Goal: Task Accomplishment & Management: Use online tool/utility

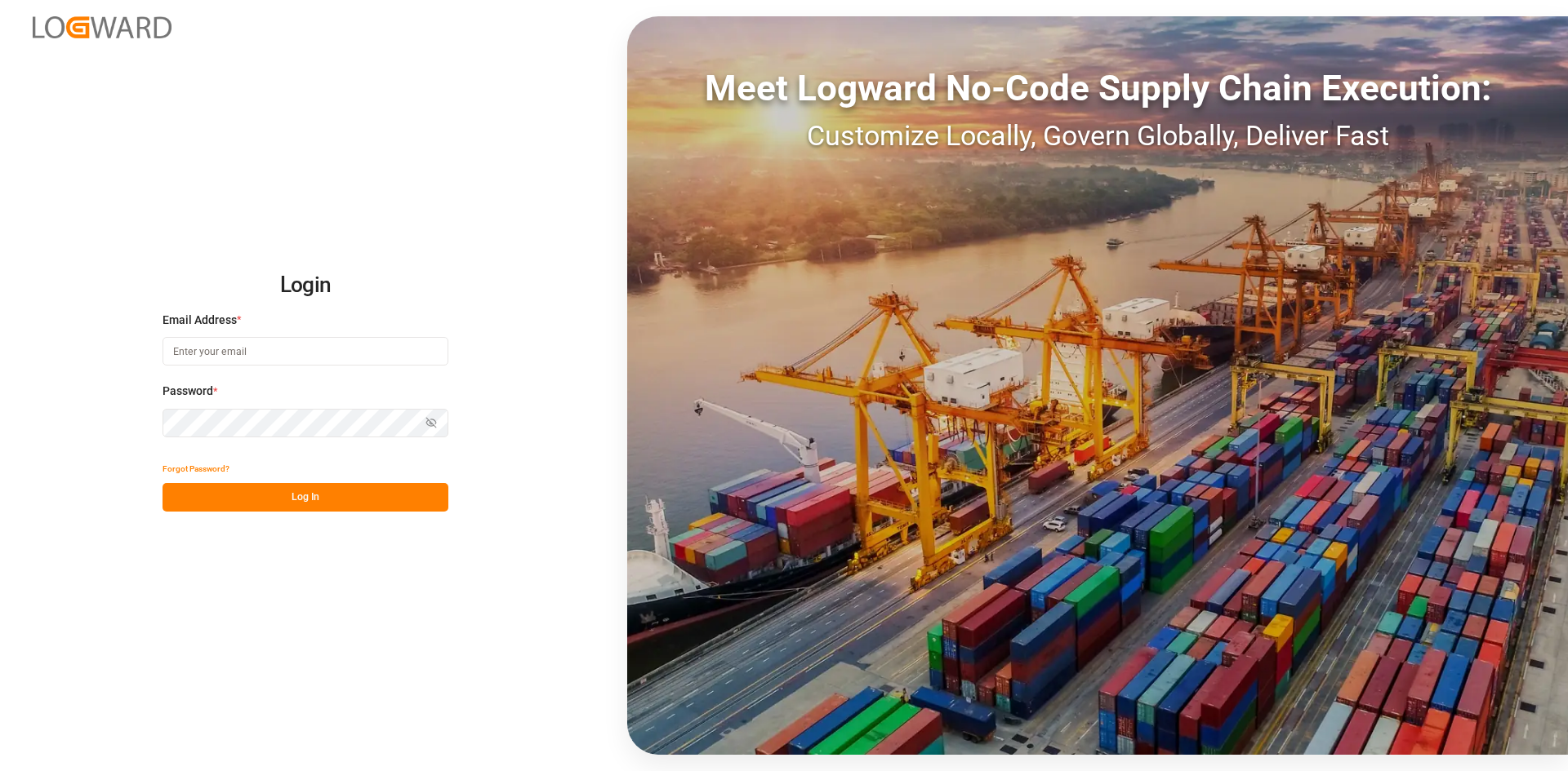
click at [258, 333] on div "Email Address *" at bounding box center [305, 348] width 286 height 72
click at [255, 354] on input at bounding box center [305, 351] width 286 height 28
type input "[PERSON_NAME][EMAIL_ADDRESS][PERSON_NAME][DOMAIN_NAME]"
click at [227, 505] on button "Log In" at bounding box center [305, 497] width 286 height 28
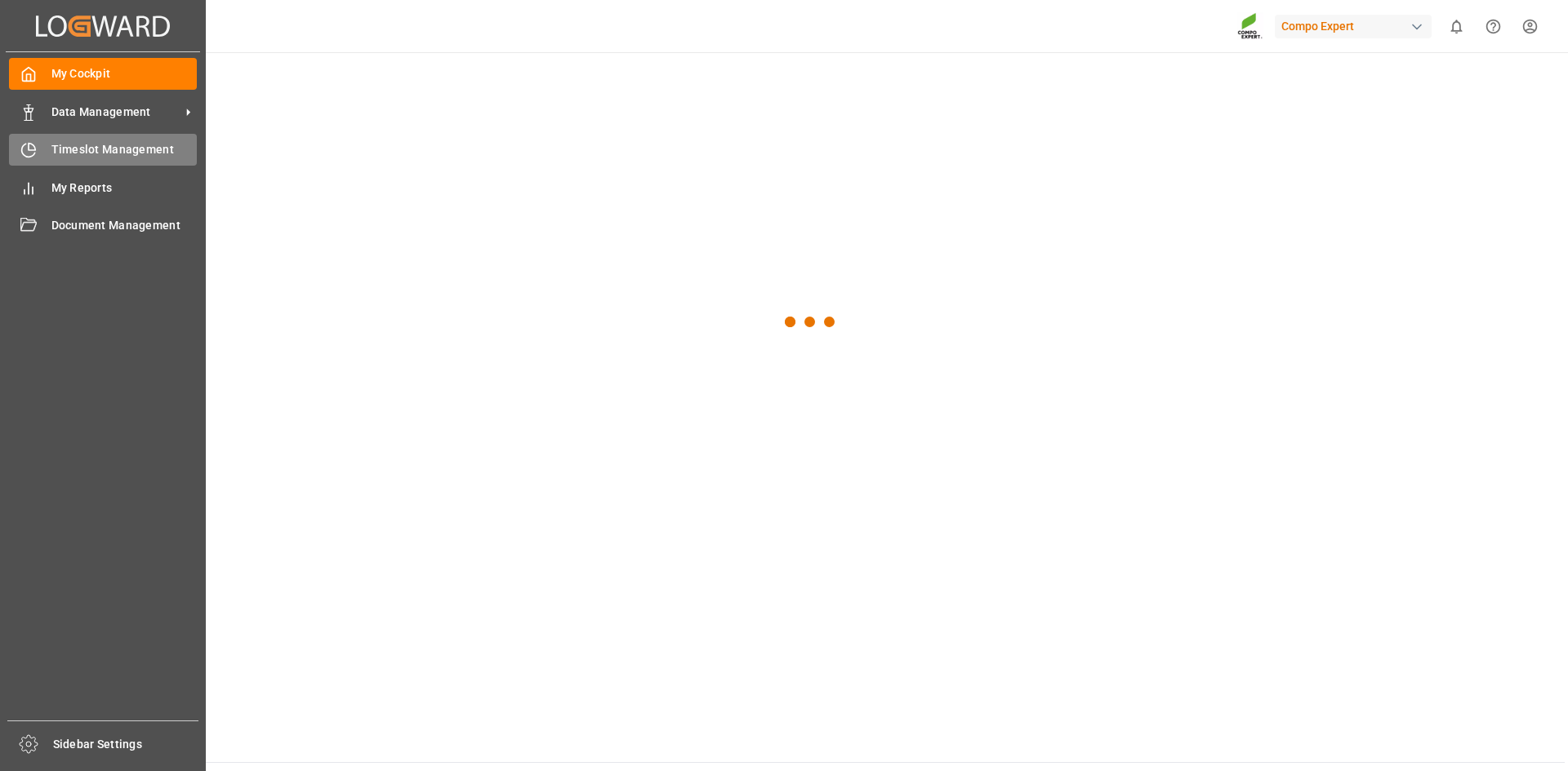
click at [78, 153] on span "Timeslot Management" at bounding box center [125, 150] width 146 height 18
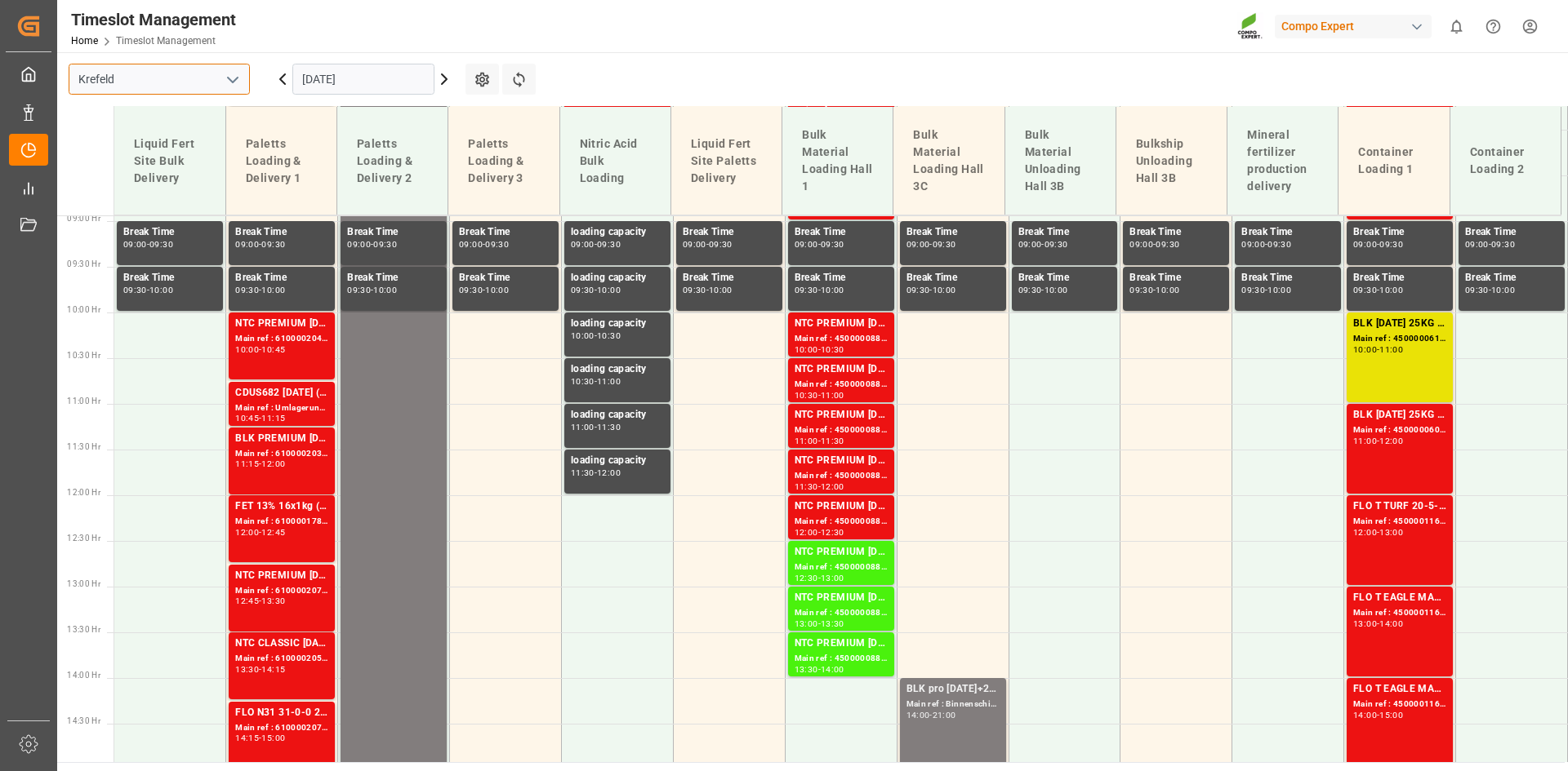
click at [183, 82] on input "Krefeld" at bounding box center [159, 79] width 181 height 31
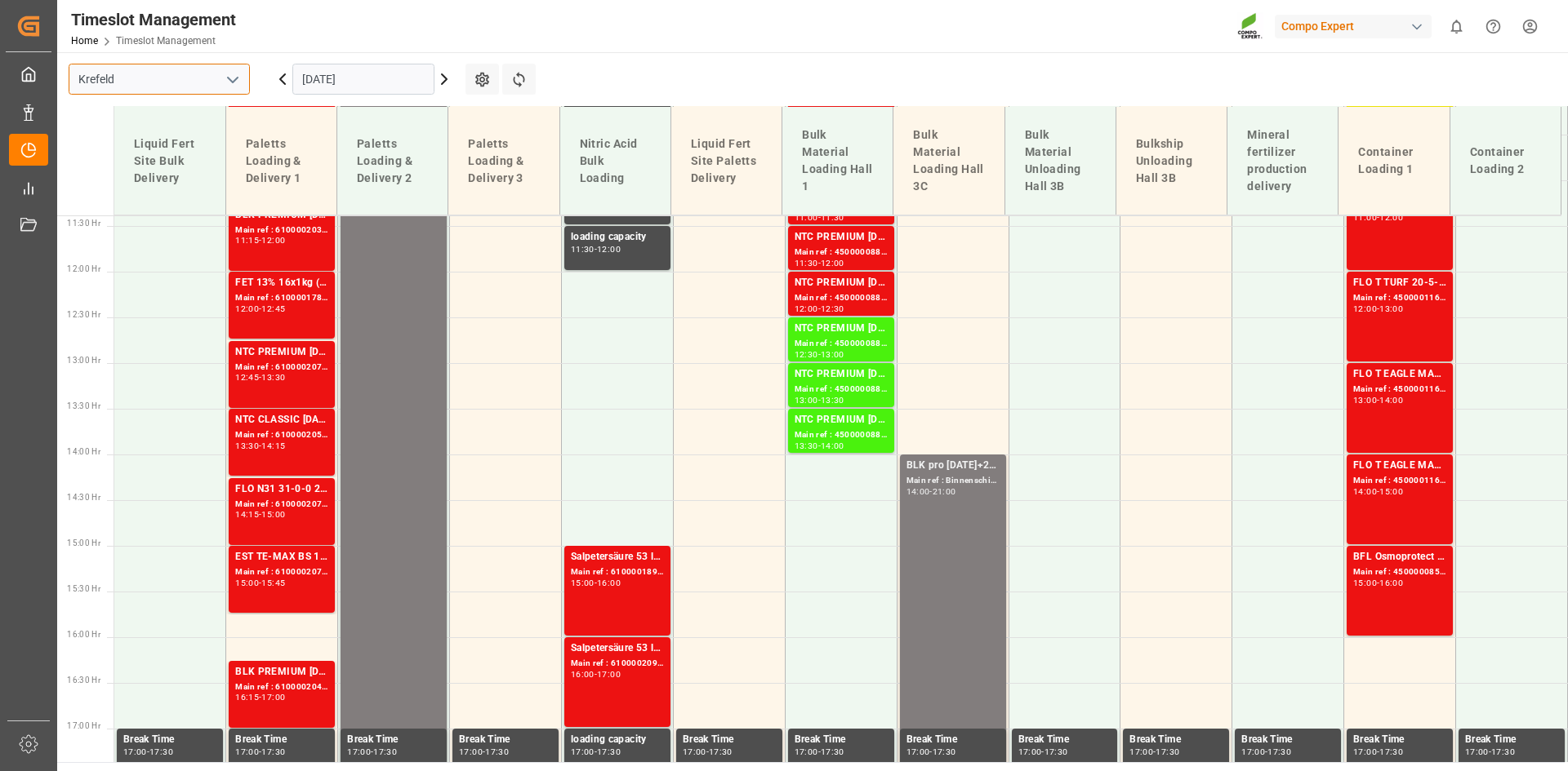
scroll to position [1047, 0]
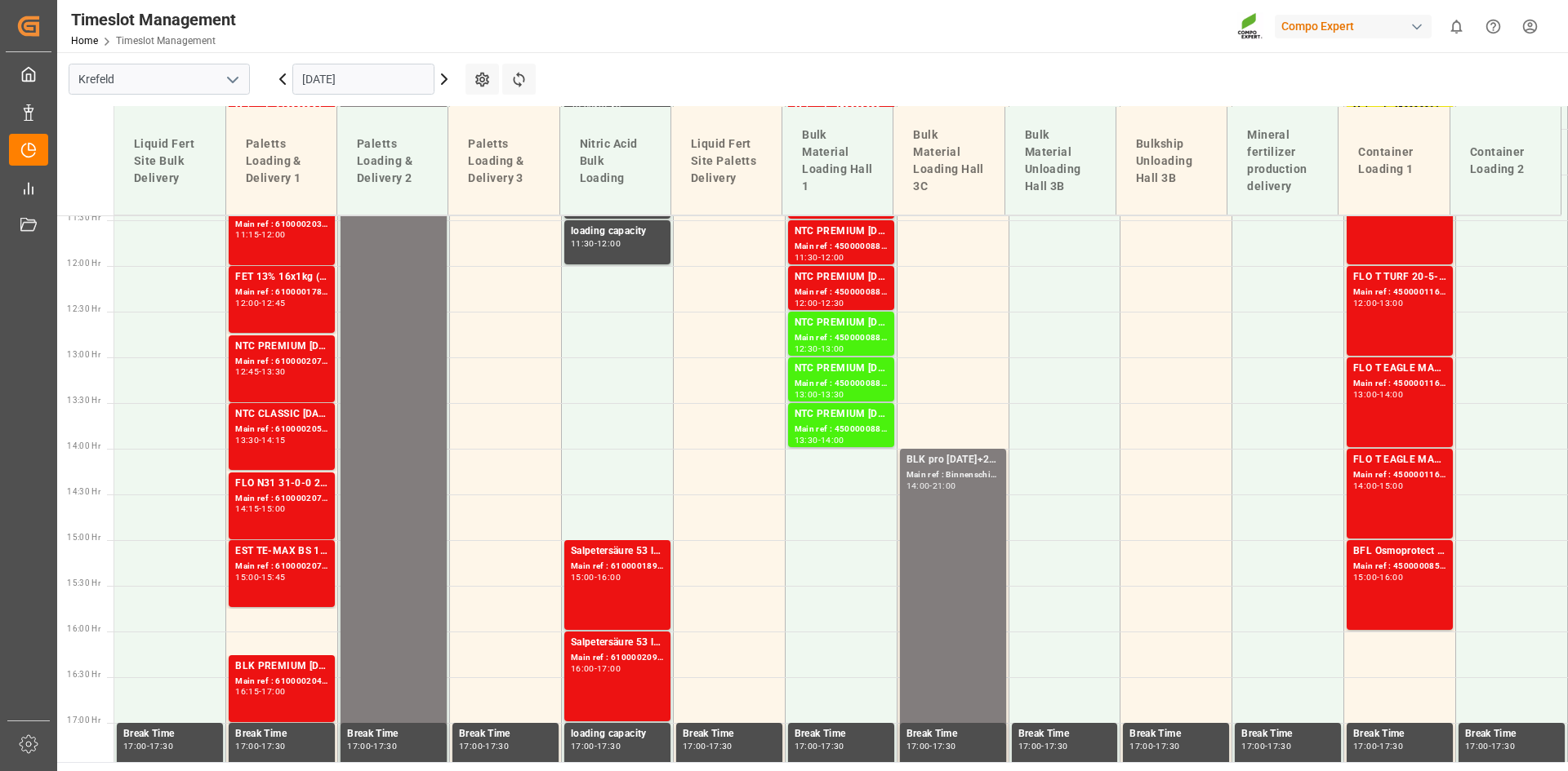
click at [235, 73] on icon "open menu" at bounding box center [233, 80] width 20 height 19
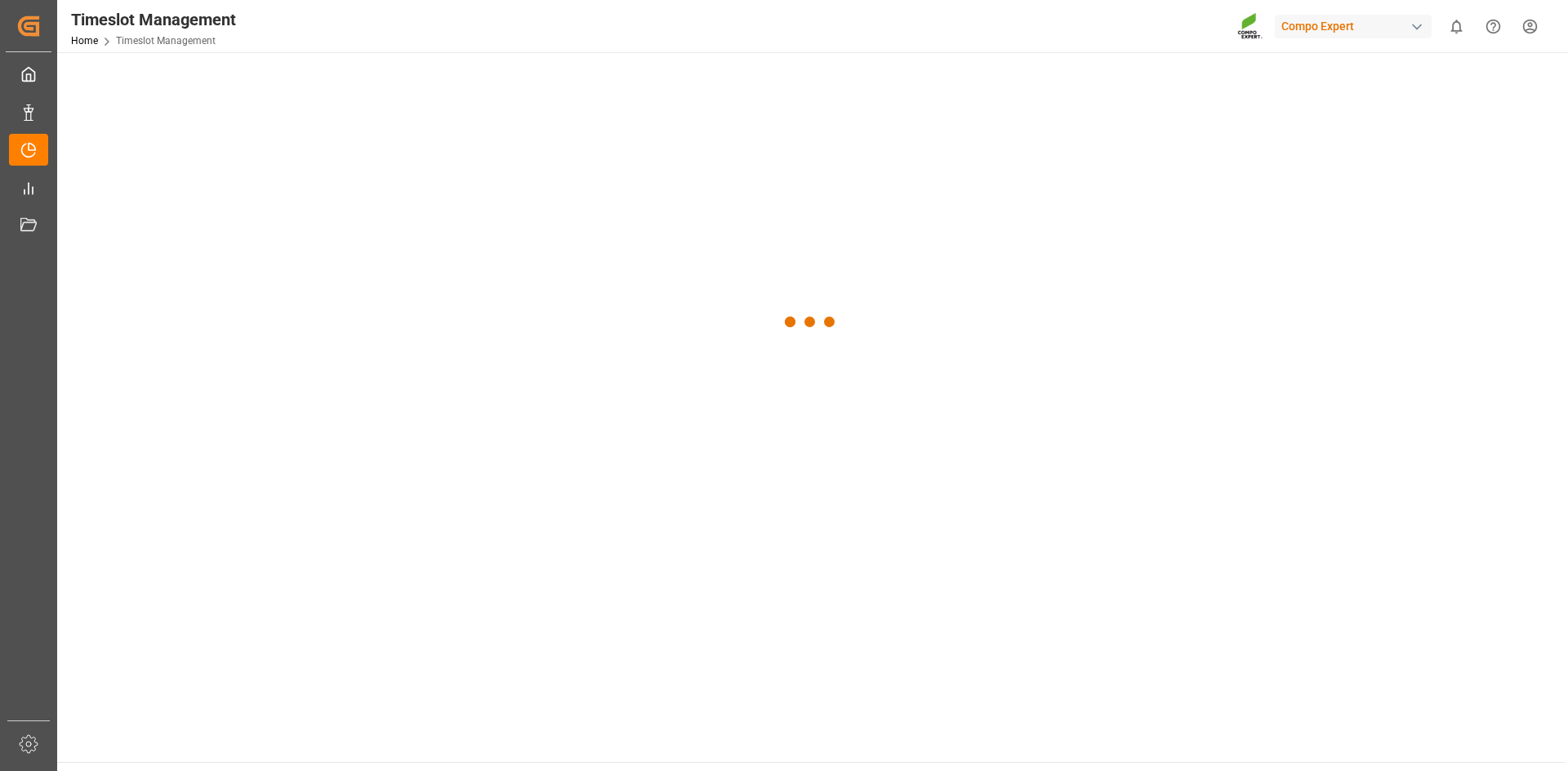
click at [202, 192] on div at bounding box center [811, 323] width 1508 height 540
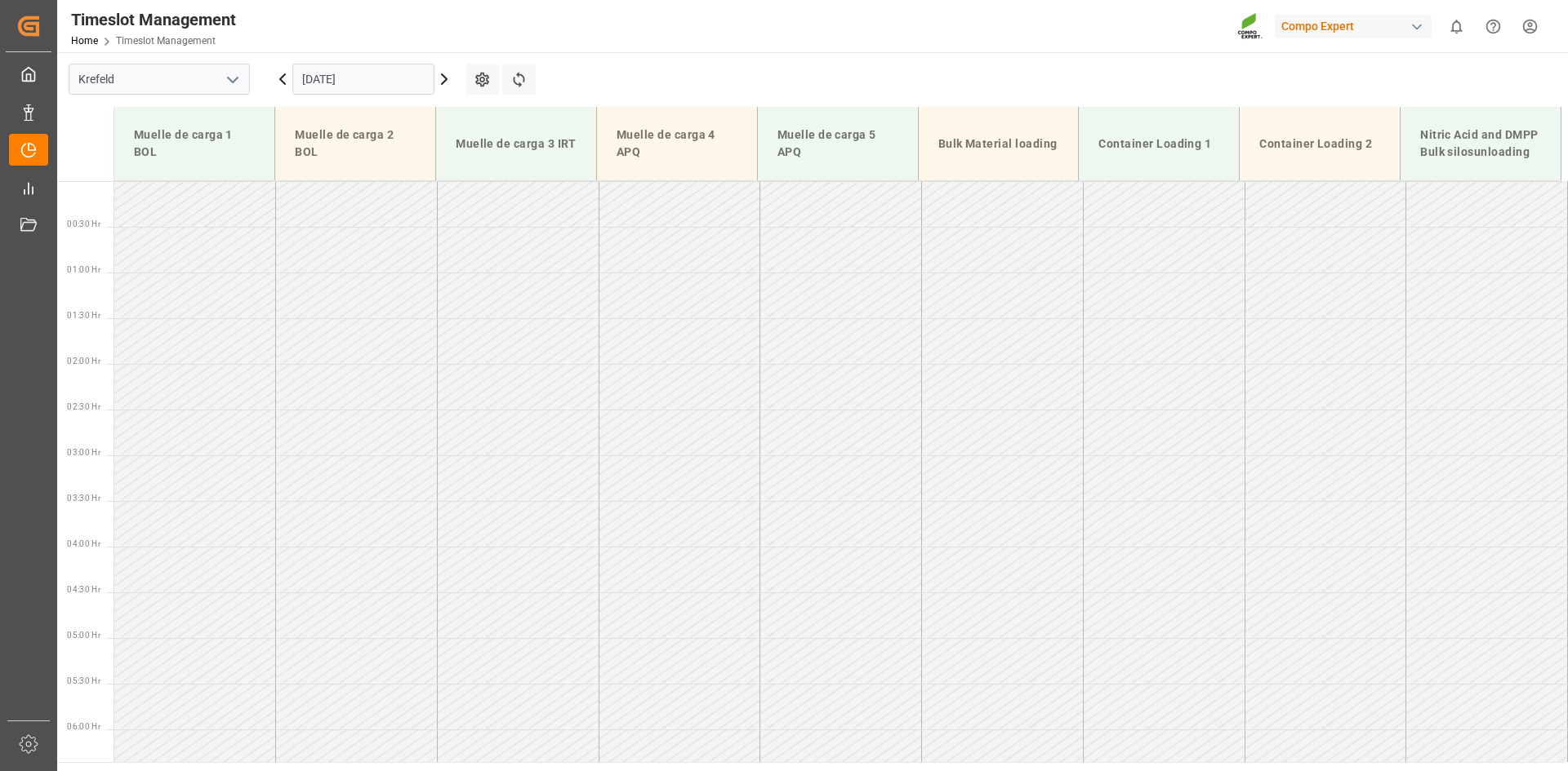
click at [225, 79] on icon "open menu" at bounding box center [233, 80] width 20 height 19
click at [201, 182] on div "La Vall d [PERSON_NAME]" at bounding box center [159, 189] width 179 height 37
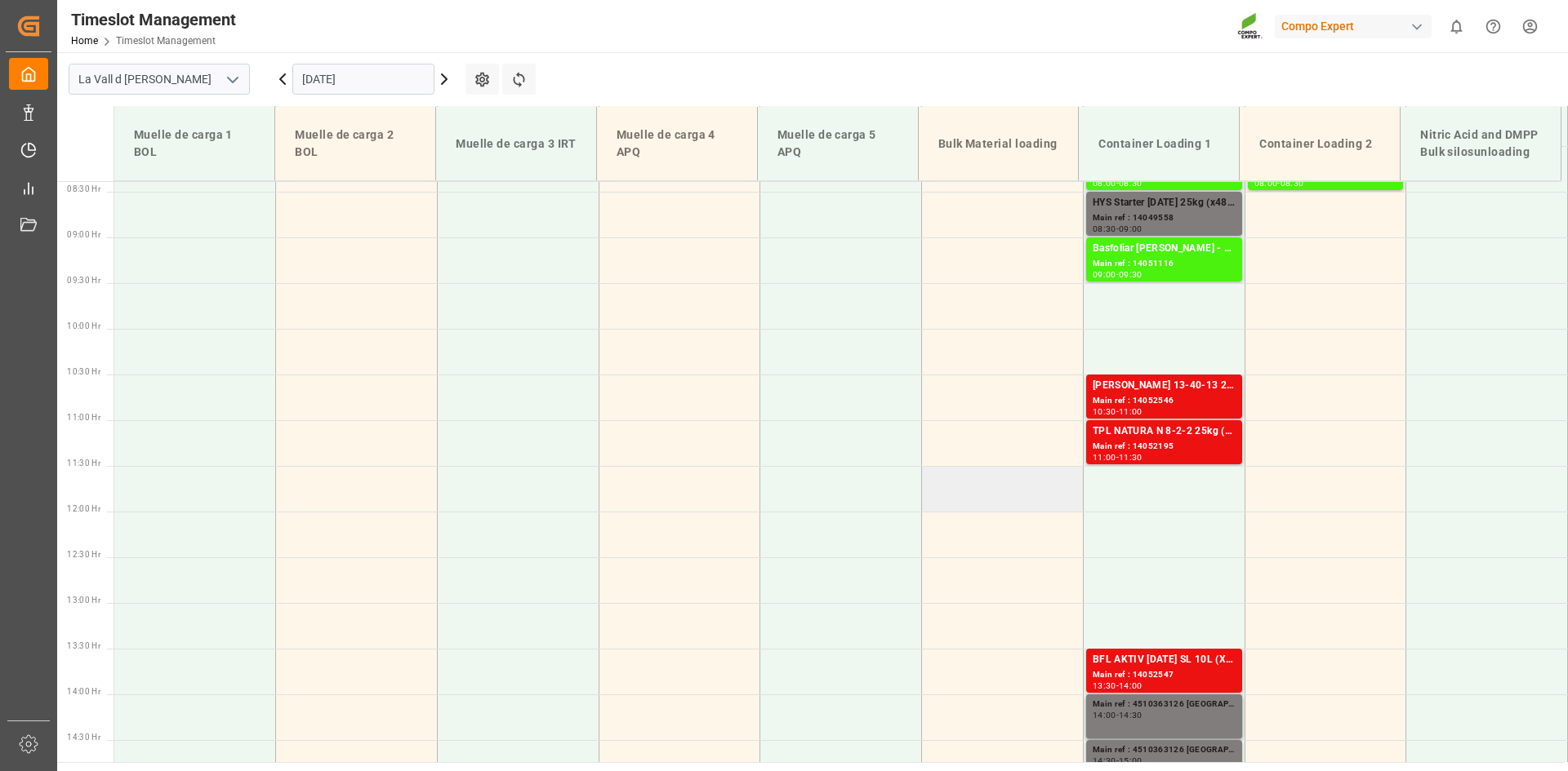
scroll to position [767, 0]
